Goal: Information Seeking & Learning: Learn about a topic

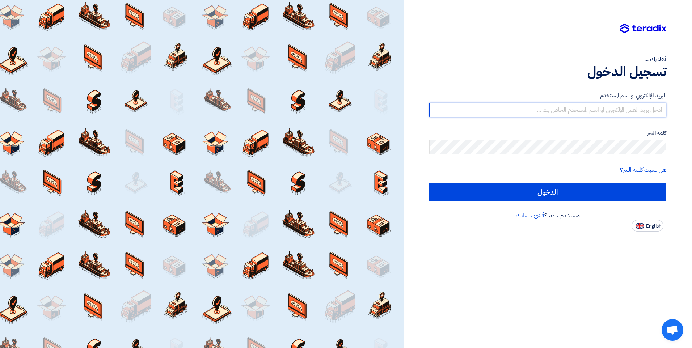
click at [636, 105] on input "text" at bounding box center [547, 110] width 237 height 14
type input "[PERSON_NAME][EMAIL_ADDRESS][DOMAIN_NAME]"
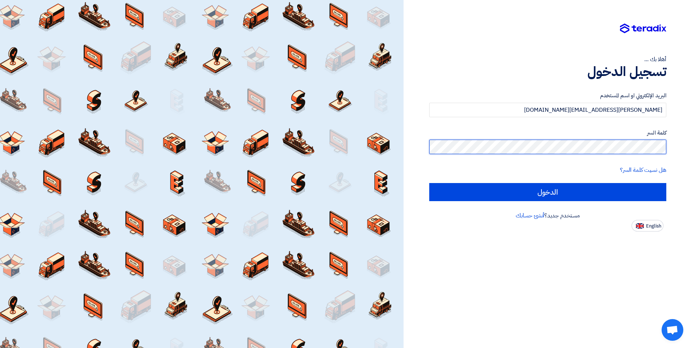
click at [429, 183] on input "الدخول" at bounding box center [547, 192] width 237 height 18
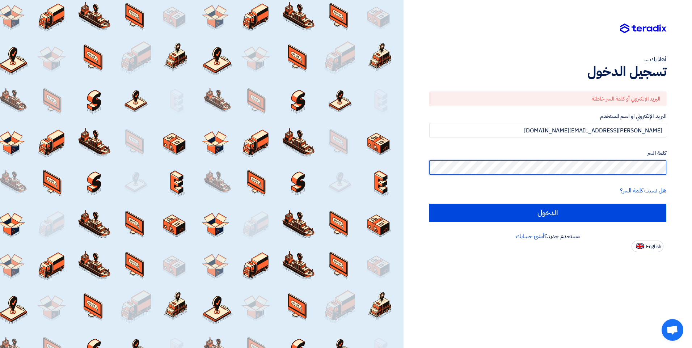
click at [429, 204] on input "الدخول" at bounding box center [547, 213] width 237 height 18
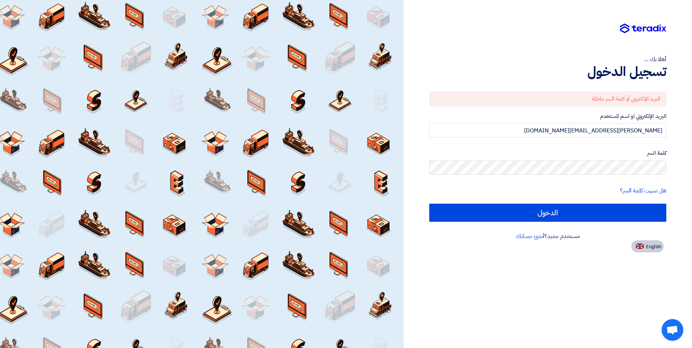
click at [649, 247] on span "English" at bounding box center [653, 246] width 15 height 5
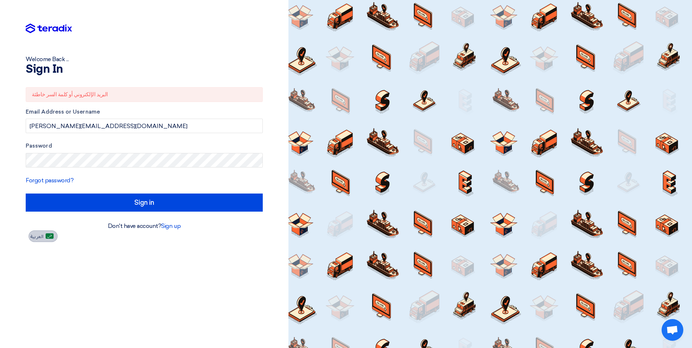
click at [50, 237] on img at bounding box center [50, 235] width 8 height 5
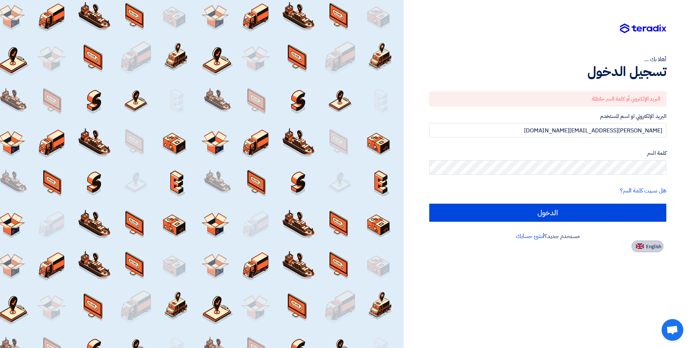
type input "الدخول"
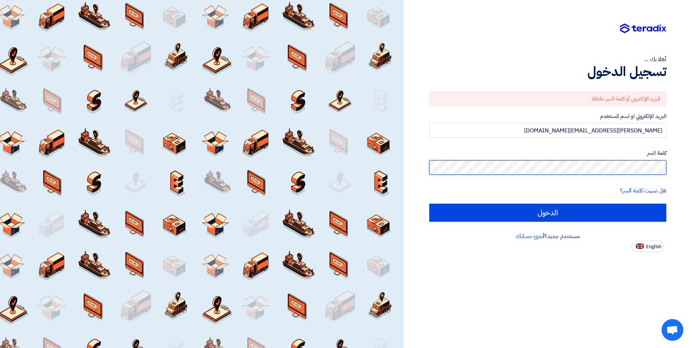
click at [429, 204] on input "الدخول" at bounding box center [547, 213] width 237 height 18
type input "Sign in"
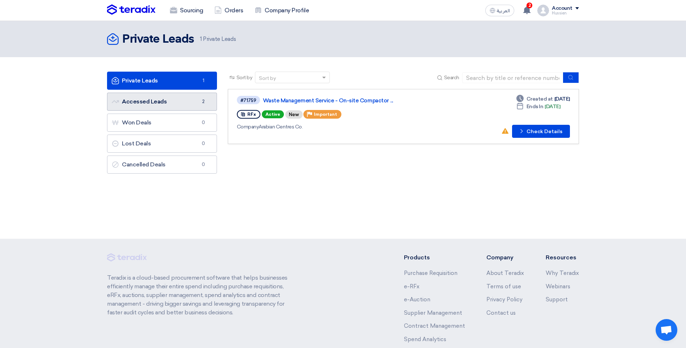
click at [144, 101] on link "Accessed Leads Accessed Leads 2" at bounding box center [162, 102] width 110 height 18
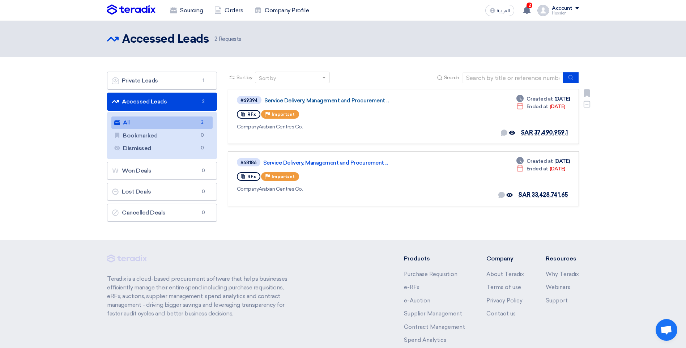
click at [289, 99] on link "Service Delivery, Management and Procurement ..." at bounding box center [354, 100] width 181 height 7
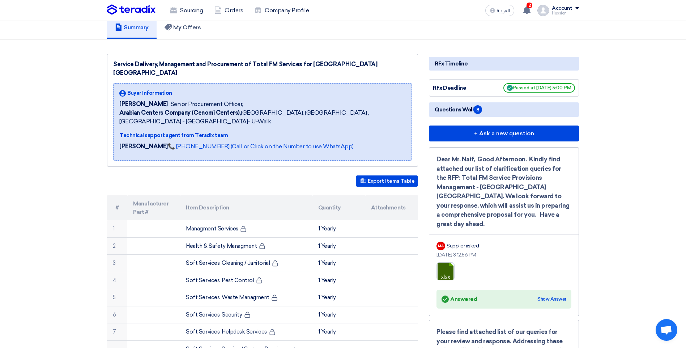
scroll to position [109, 0]
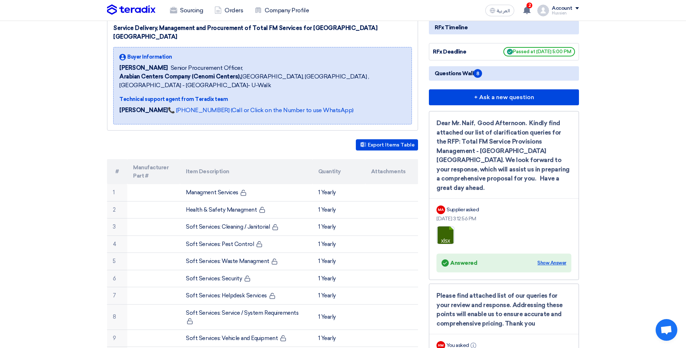
click at [546, 259] on div "Show Answer" at bounding box center [552, 262] width 29 height 7
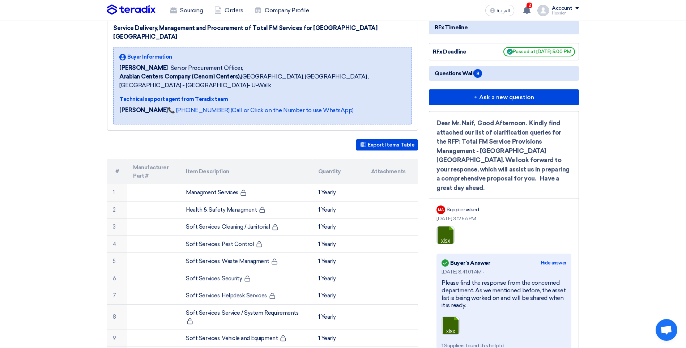
click at [546, 259] on div "Hide answer" at bounding box center [553, 262] width 25 height 7
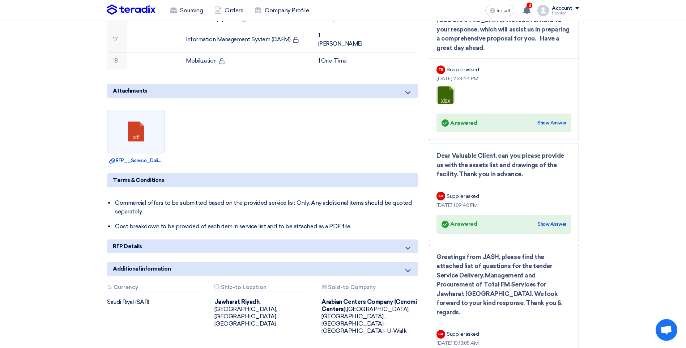
scroll to position [543, 0]
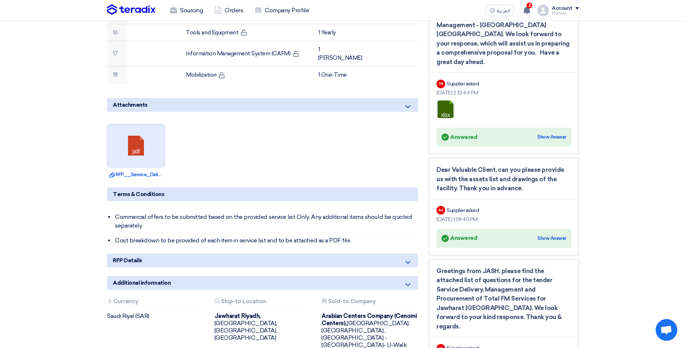
click at [136, 124] on link at bounding box center [136, 145] width 58 height 43
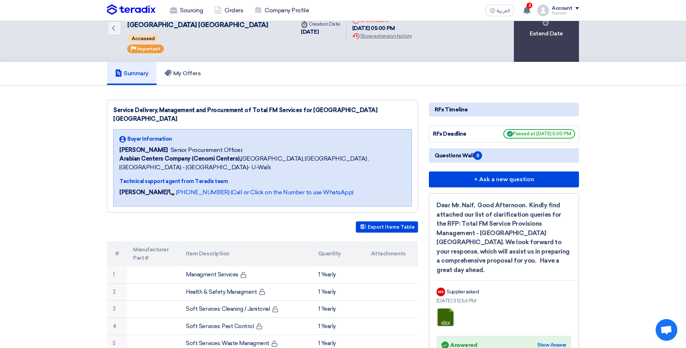
scroll to position [0, 0]
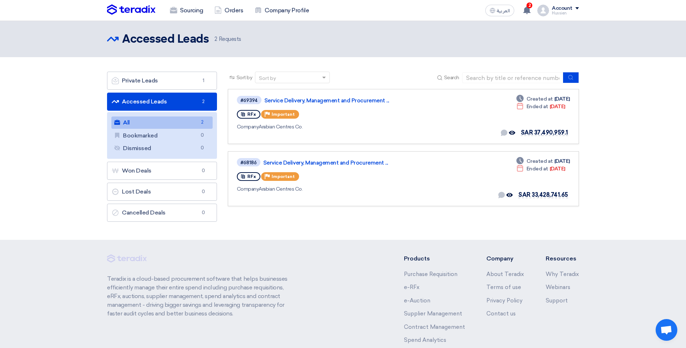
click at [180, 121] on link "All All 2" at bounding box center [161, 122] width 101 height 12
click at [313, 164] on link "Service Delivery, Management and Procurement ..." at bounding box center [353, 163] width 181 height 7
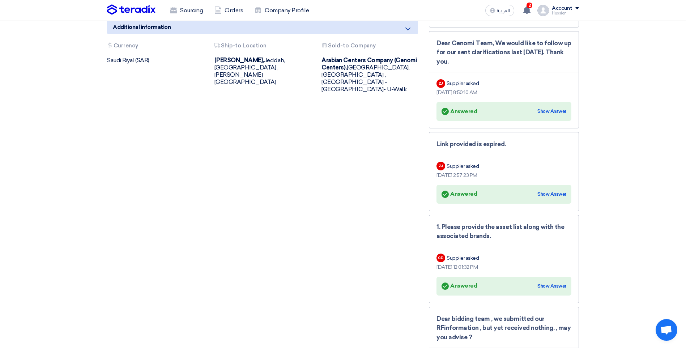
scroll to position [651, 0]
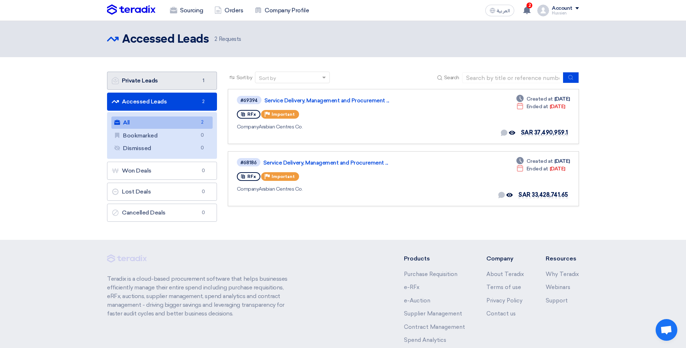
click at [164, 80] on link "Private Leads Private Leads 1" at bounding box center [162, 81] width 110 height 18
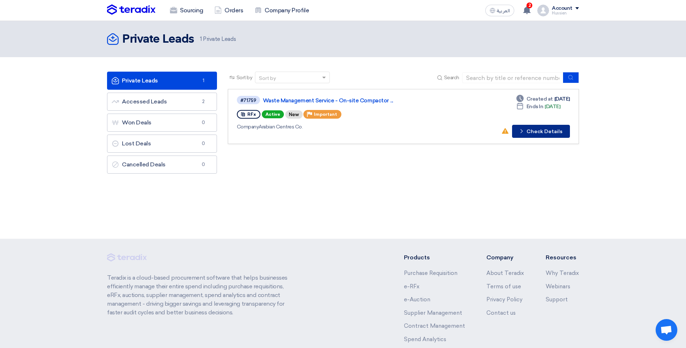
click at [538, 132] on button "Check details Check Details" at bounding box center [541, 131] width 58 height 13
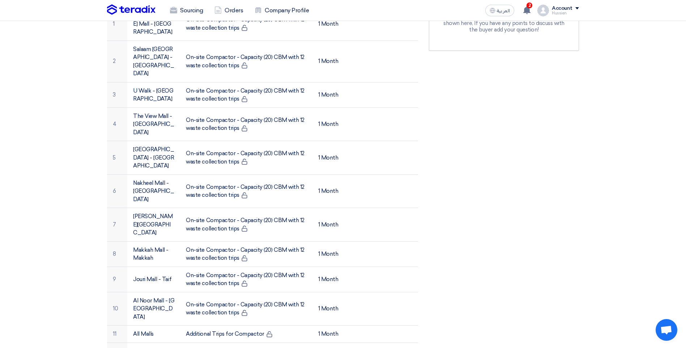
scroll to position [253, 0]
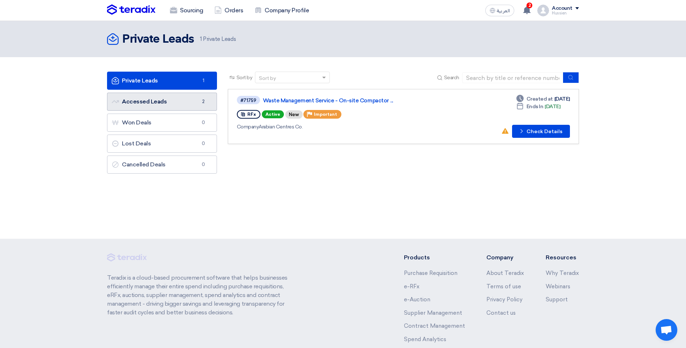
click at [175, 103] on link "Accessed Leads Accessed Leads 2" at bounding box center [162, 102] width 110 height 18
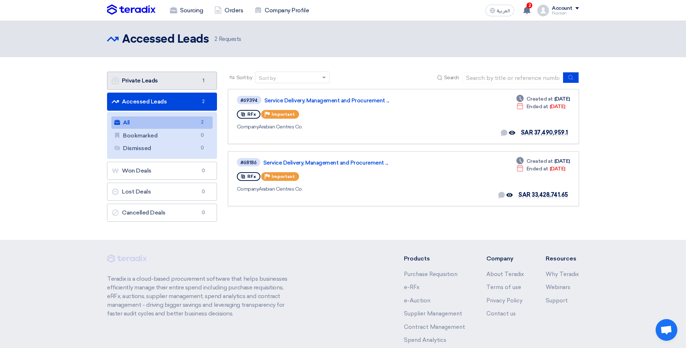
click at [151, 79] on link "Private Leads Private Leads 1" at bounding box center [162, 81] width 110 height 18
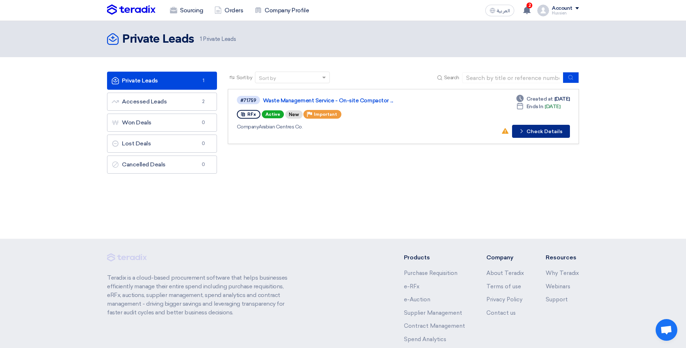
click at [530, 131] on button "Check details Check Details" at bounding box center [541, 131] width 58 height 13
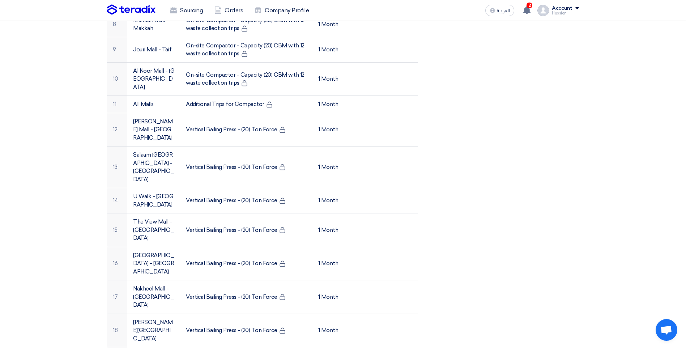
scroll to position [543, 0]
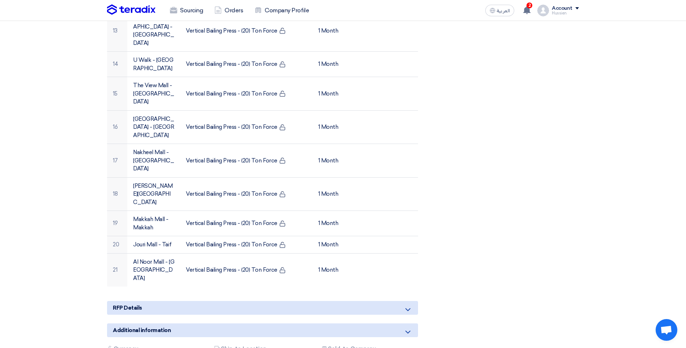
scroll to position [651, 0]
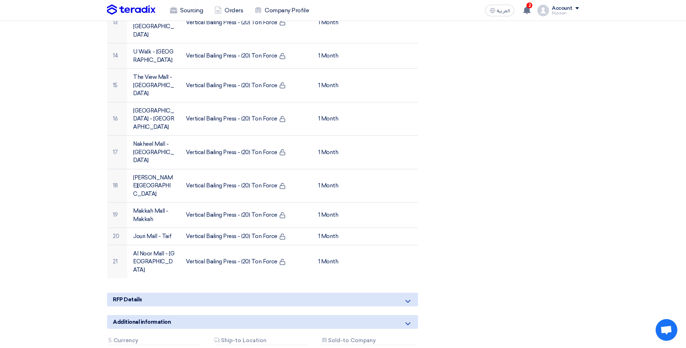
click at [408, 297] on icon at bounding box center [408, 301] width 9 height 9
click at [122, 296] on span "RFP Details" at bounding box center [127, 300] width 29 height 8
click at [135, 318] on span "Additional information" at bounding box center [142, 322] width 58 height 8
click at [130, 296] on span "RFP Details" at bounding box center [127, 300] width 29 height 8
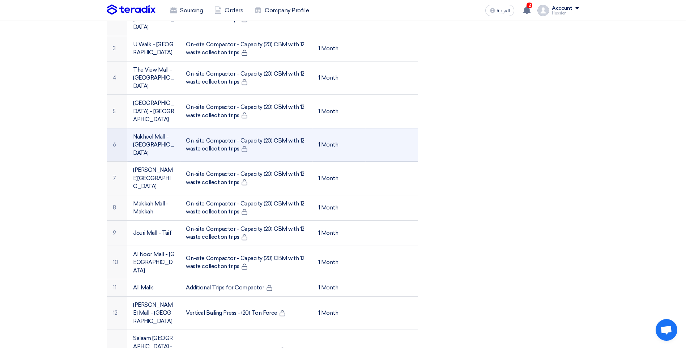
scroll to position [253, 0]
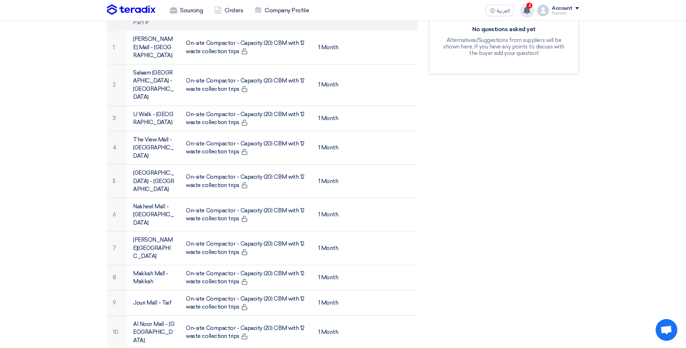
click at [527, 10] on use at bounding box center [526, 10] width 7 height 8
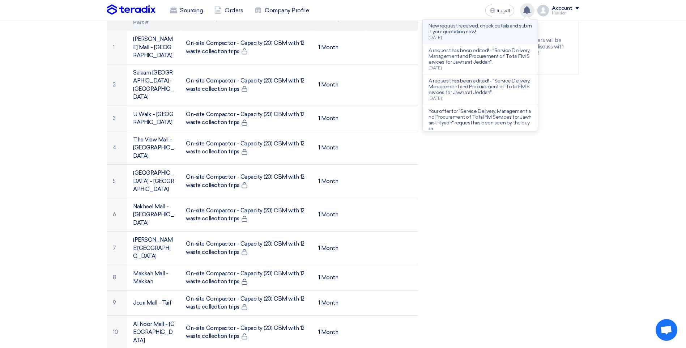
click at [471, 37] on div "New request received, check details and submit your quotation now! [DATE]" at bounding box center [480, 31] width 103 height 17
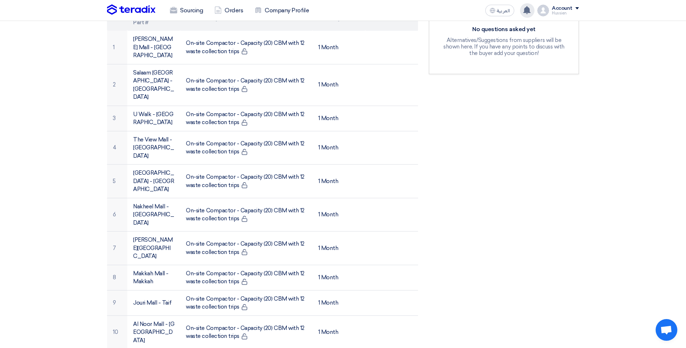
click at [520, 116] on div "RFx Timeline RFx Deadline Time Remaining 18 Day : 15 Hr : 0 Min Questions Wall …" at bounding box center [504, 304] width 161 height 862
click at [54, 92] on section "Waste Management Service - On-site Compactor / Capacity (20) CBM & Vertical Bai…" at bounding box center [343, 315] width 686 height 912
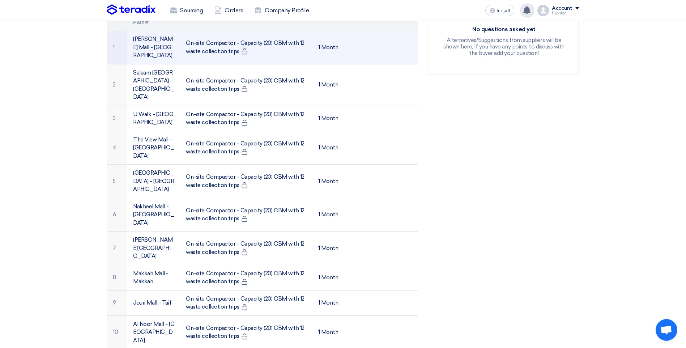
click at [150, 37] on td "[PERSON_NAME] Mall - [GEOGRAPHIC_DATA]" at bounding box center [153, 47] width 53 height 33
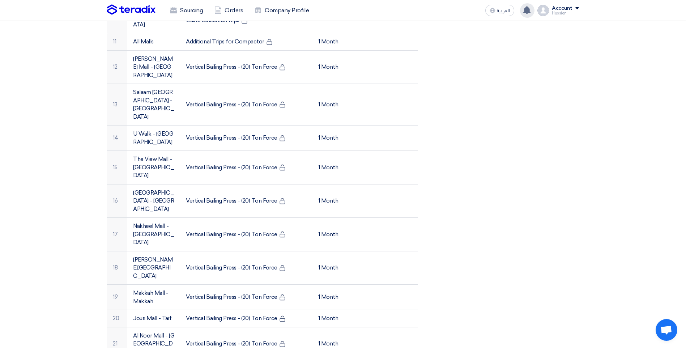
scroll to position [579, 0]
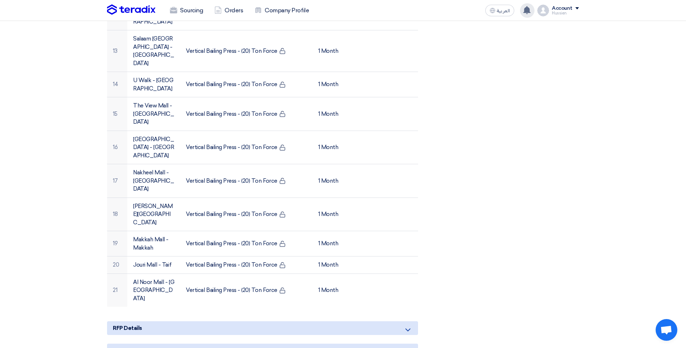
scroll to position [651, 0]
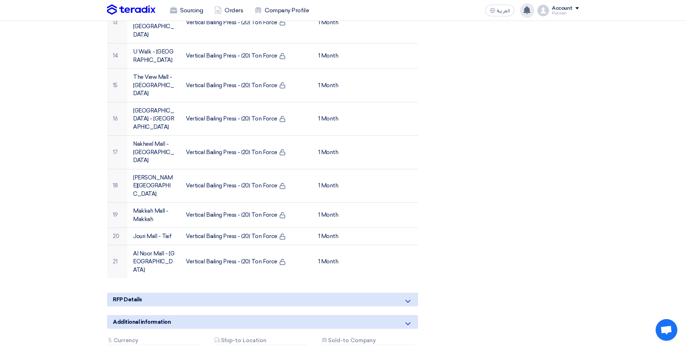
click at [125, 296] on span "RFP Details" at bounding box center [127, 300] width 29 height 8
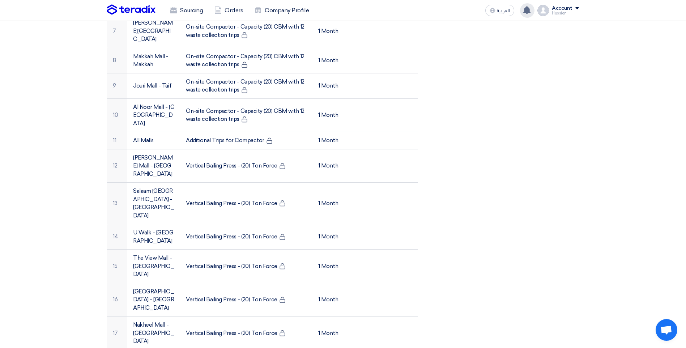
scroll to position [579, 0]
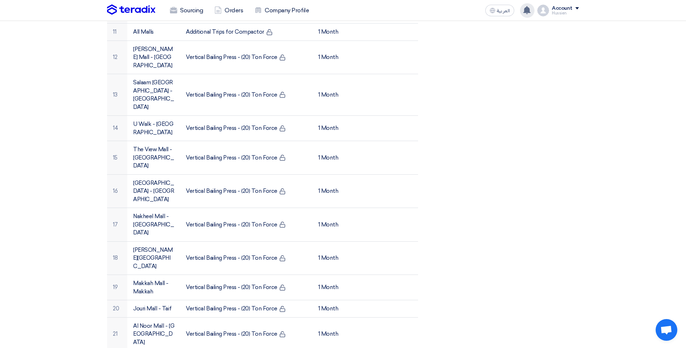
drag, startPoint x: 407, startPoint y: 225, endPoint x: 408, endPoint y: 219, distance: 6.2
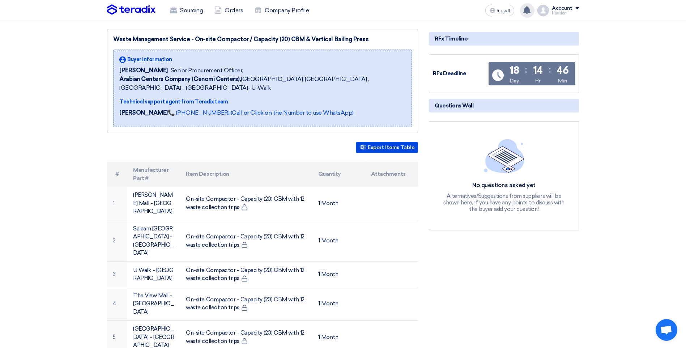
scroll to position [109, 0]
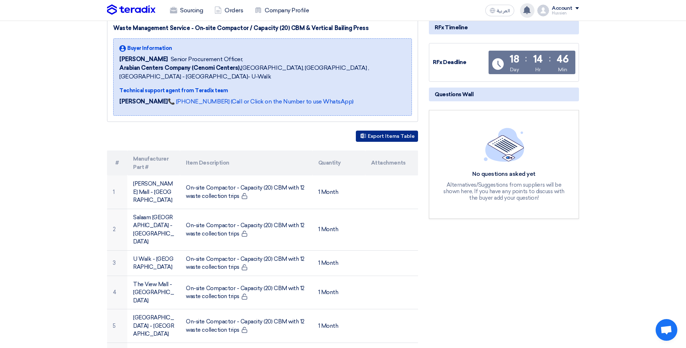
click at [391, 131] on button "Export Items Table" at bounding box center [387, 136] width 62 height 11
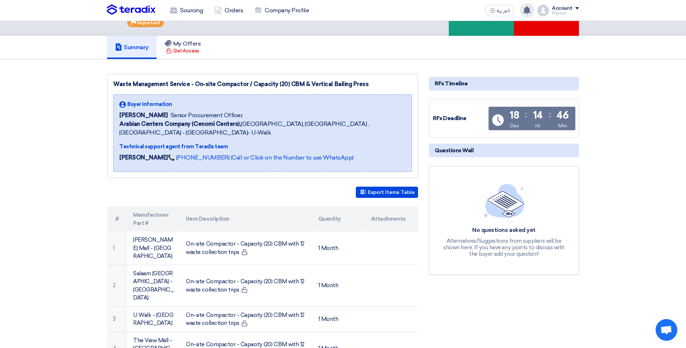
scroll to position [36, 0]
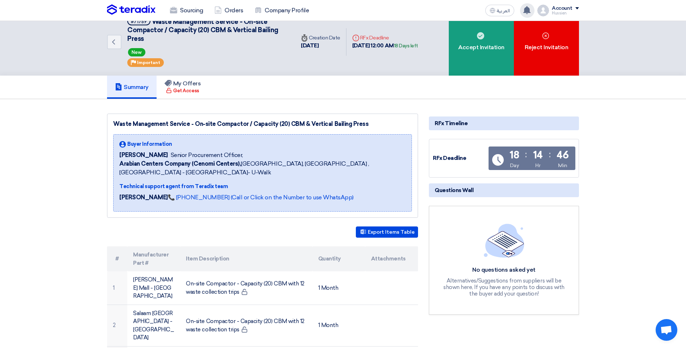
scroll to position [0, 0]
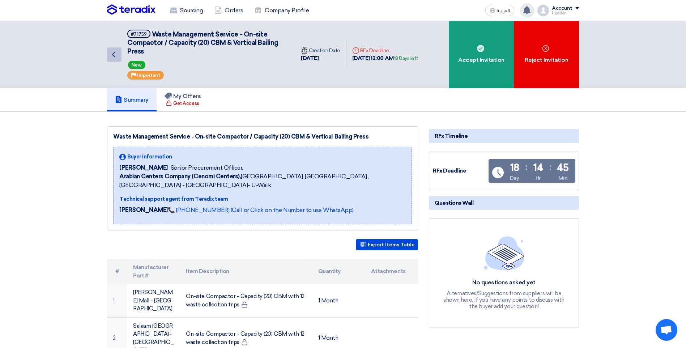
click at [115, 52] on icon "Back" at bounding box center [113, 54] width 9 height 9
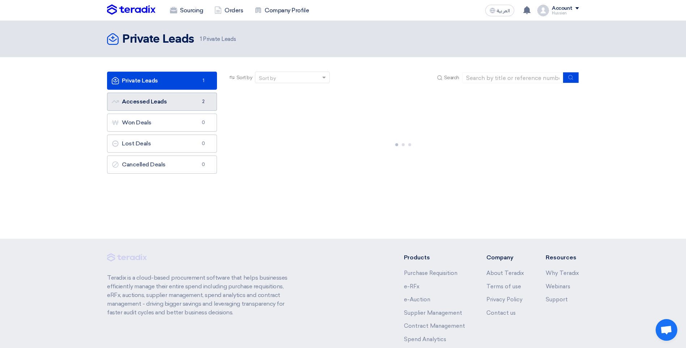
click at [173, 103] on link "Accessed Leads Accessed Leads 2" at bounding box center [162, 102] width 110 height 18
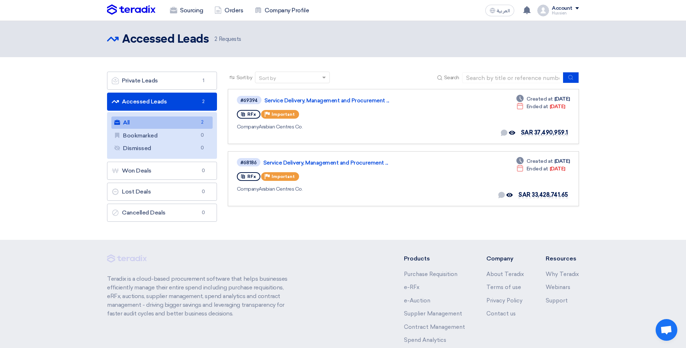
click at [167, 105] on link "Accessed Leads Accessed Leads 2" at bounding box center [162, 102] width 110 height 18
click at [146, 82] on link "Private Leads Private Leads 1" at bounding box center [162, 81] width 110 height 18
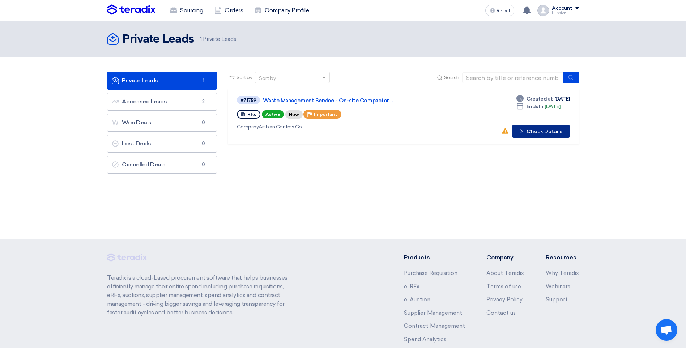
click at [536, 133] on button "Check details Check Details" at bounding box center [541, 131] width 58 height 13
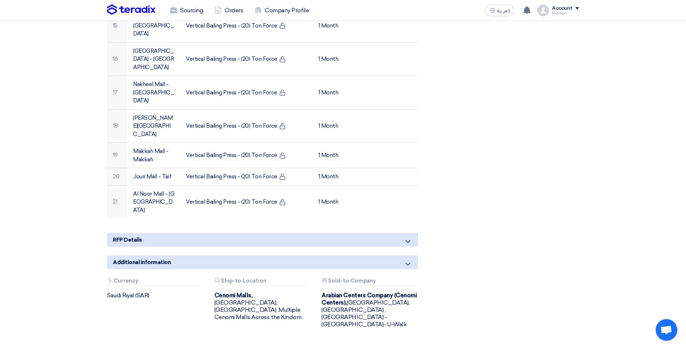
scroll to position [724, 0]
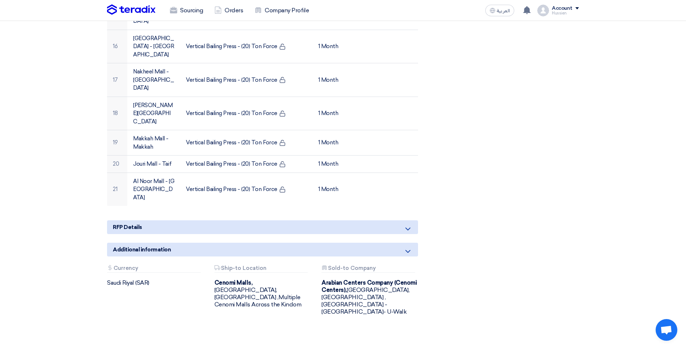
click at [394, 220] on div "RFP Details" at bounding box center [262, 227] width 311 height 14
click at [407, 225] on icon at bounding box center [408, 229] width 9 height 9
click at [410, 225] on icon at bounding box center [408, 229] width 9 height 9
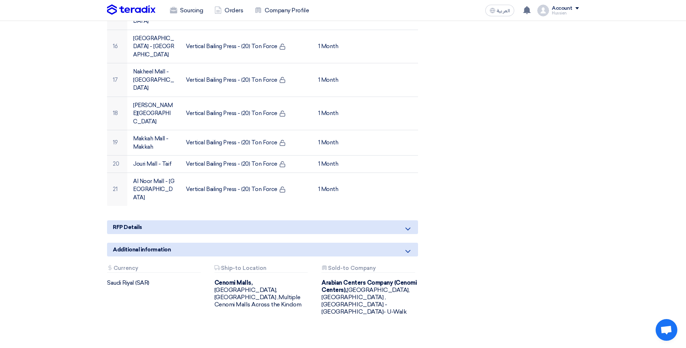
click at [410, 225] on icon at bounding box center [408, 229] width 9 height 9
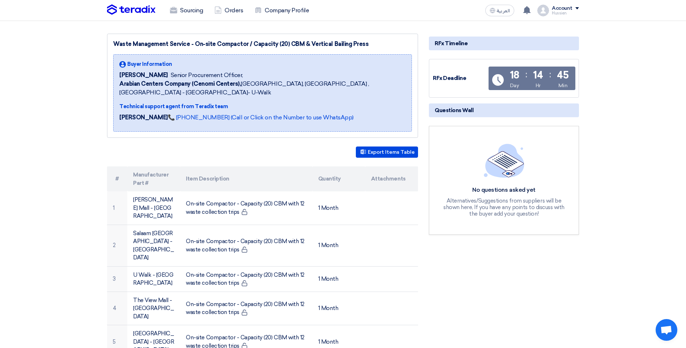
scroll to position [0, 0]
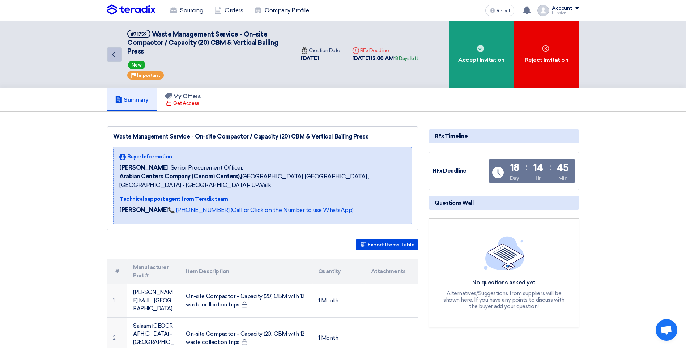
click at [118, 54] on link "Back" at bounding box center [114, 54] width 14 height 14
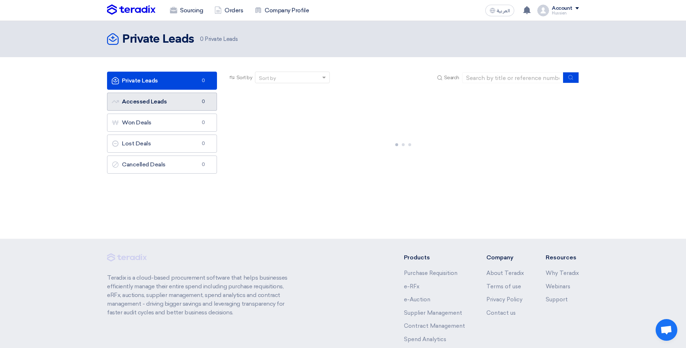
click at [157, 104] on link "Accessed Leads Accessed Leads 0" at bounding box center [162, 102] width 110 height 18
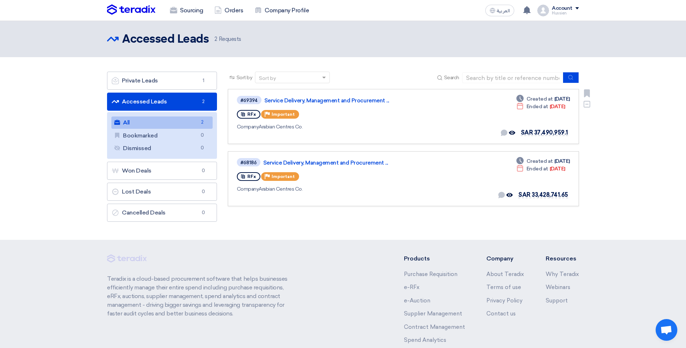
click at [410, 110] on div "RFx Priority Important" at bounding box center [342, 115] width 210 height 12
click at [348, 101] on link "Service Delivery, Management and Procurement ..." at bounding box center [354, 100] width 181 height 7
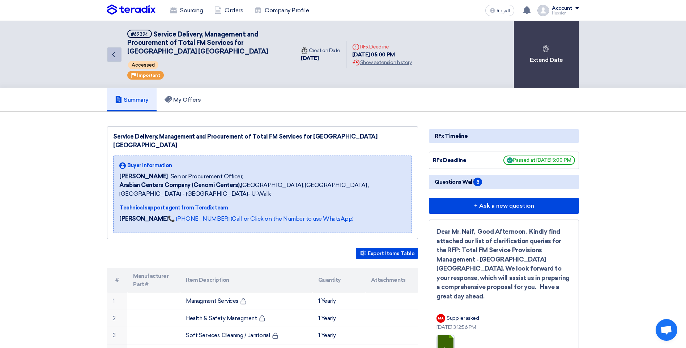
click at [115, 52] on icon "Back" at bounding box center [113, 54] width 9 height 9
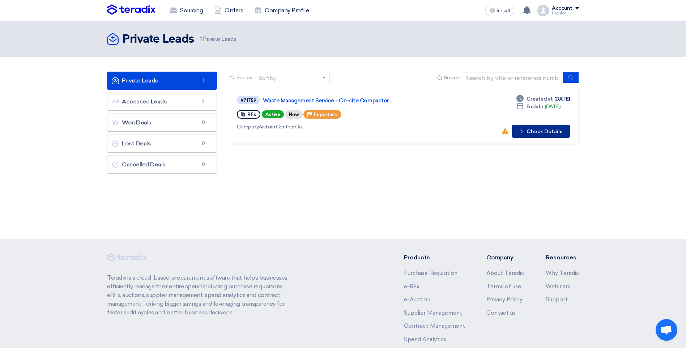
click at [550, 134] on button "Check details Check Details" at bounding box center [541, 131] width 58 height 13
